Goal: Task Accomplishment & Management: Manage account settings

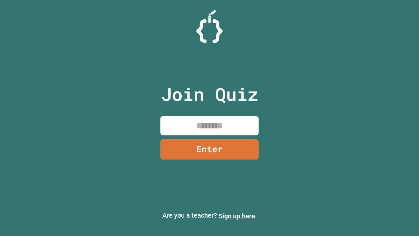
click at [237, 216] on link "Sign up here." at bounding box center [237, 216] width 38 height 8
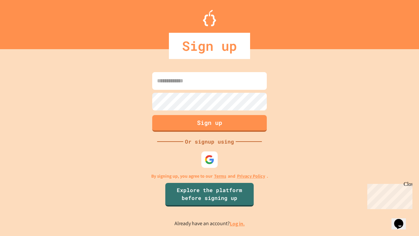
click at [237, 223] on link "Log in." at bounding box center [237, 223] width 15 height 7
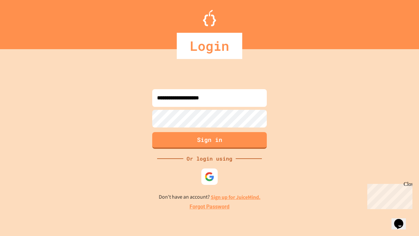
type input "**********"
